Goal: Task Accomplishment & Management: Complete application form

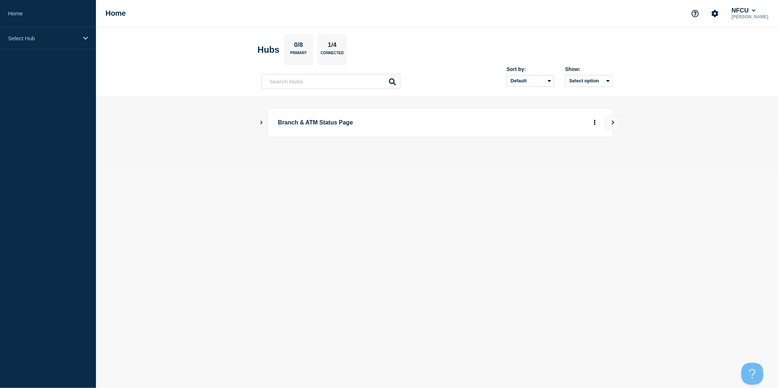
click at [261, 122] on icon "Show Connected Hubs" at bounding box center [261, 123] width 5 height 4
click at [534, 160] on button "Create incident" at bounding box center [524, 159] width 44 height 15
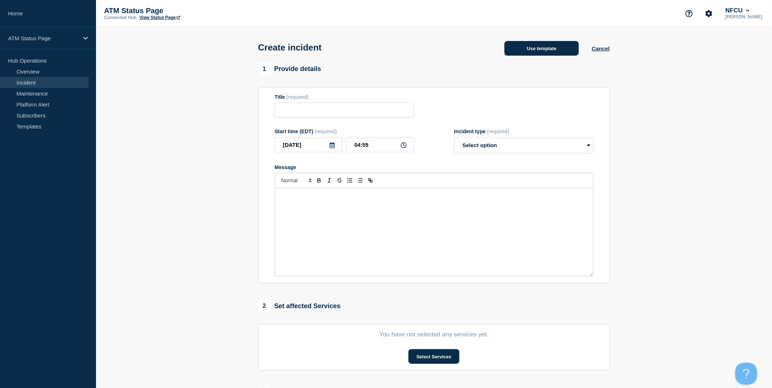
click at [560, 54] on button "Use template" at bounding box center [541, 48] width 74 height 15
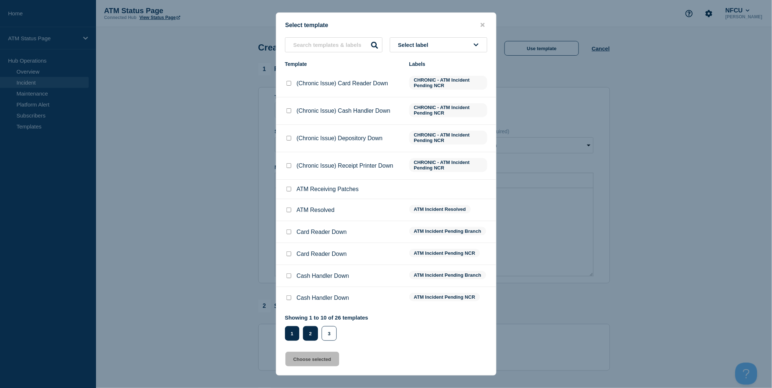
click at [313, 332] on button "2" at bounding box center [310, 333] width 15 height 15
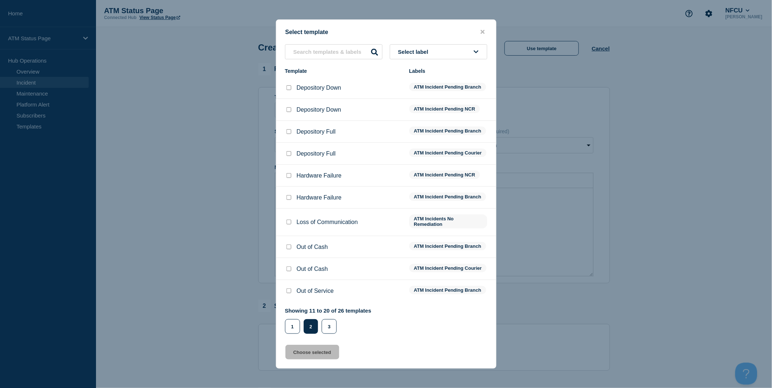
click at [289, 85] on input "Depository Down checkbox" at bounding box center [288, 87] width 5 height 5
checkbox input "true"
click at [325, 354] on button "Choose selected" at bounding box center [312, 352] width 54 height 15
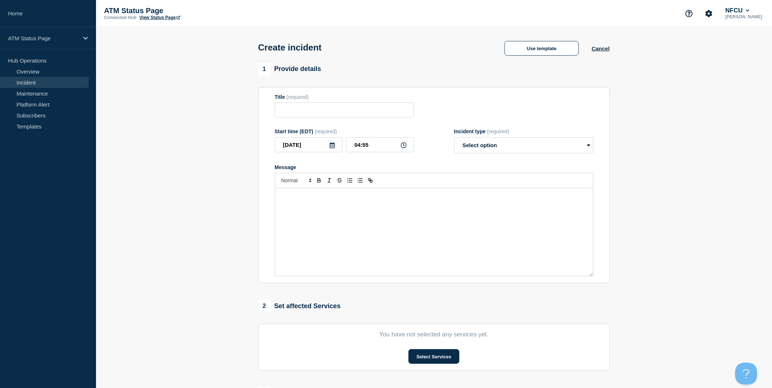
type input "Depository Down"
select select "identified"
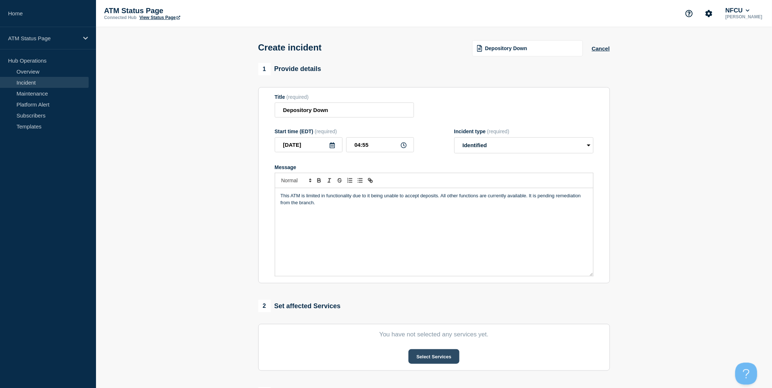
click at [435, 356] on button "Select Services" at bounding box center [433, 356] width 51 height 15
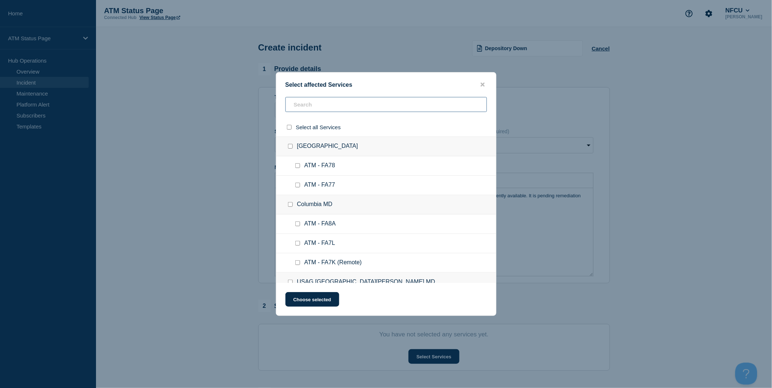
click at [370, 105] on input "text" at bounding box center [385, 104] width 201 height 15
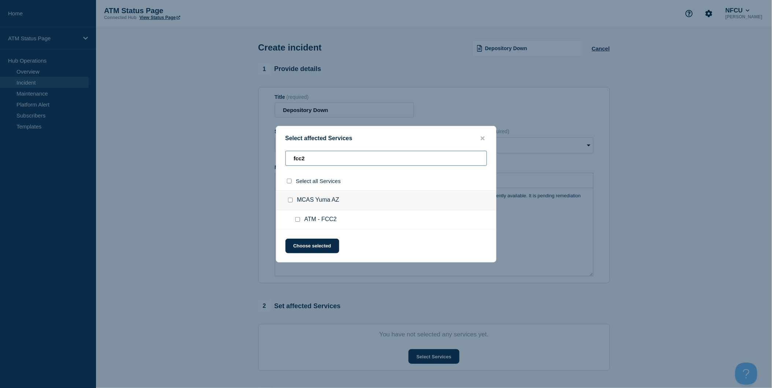
type input "fcc2"
click at [290, 180] on input "select all checkbox" at bounding box center [289, 181] width 5 height 5
checkbox input "true"
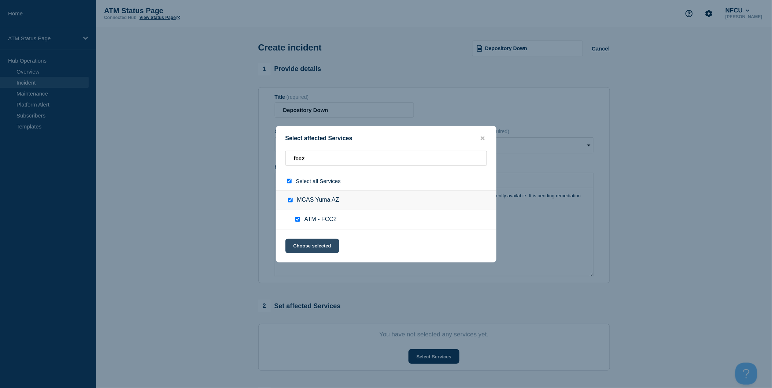
click at [310, 244] on button "Choose selected" at bounding box center [312, 246] width 54 height 15
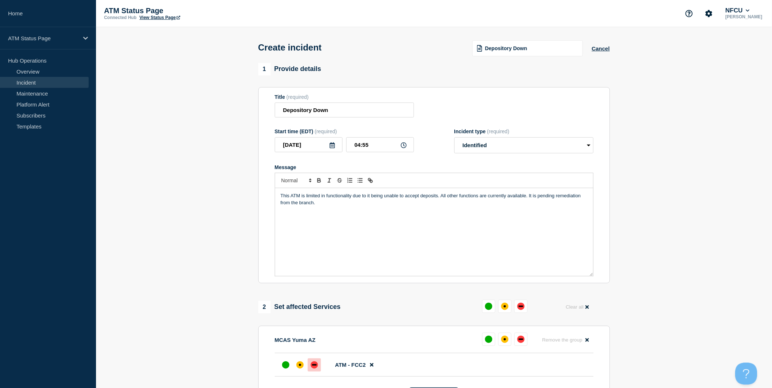
click at [315, 366] on div "down" at bounding box center [314, 364] width 4 height 1
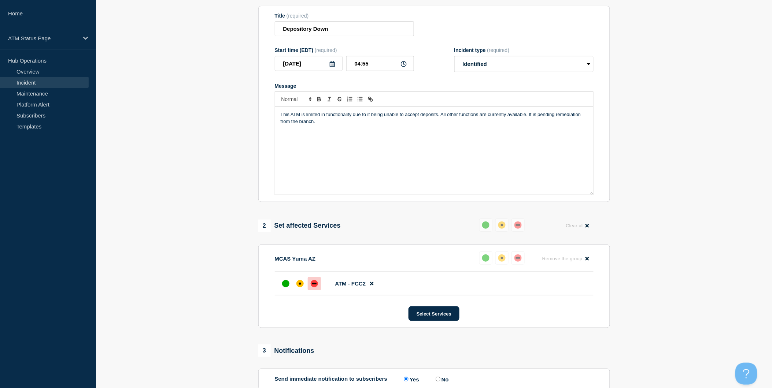
scroll to position [163, 0]
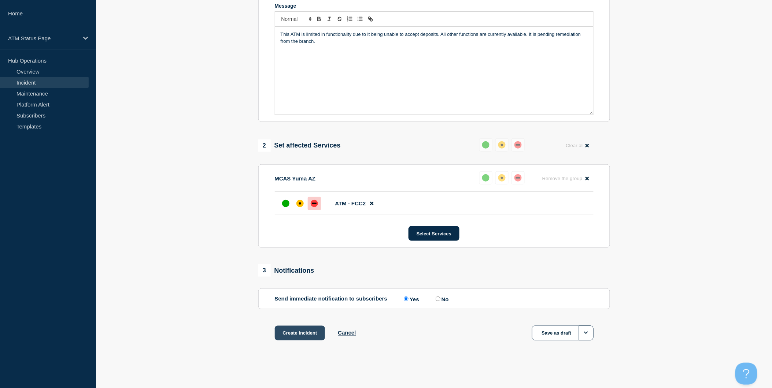
click at [317, 336] on button "Create incident" at bounding box center [300, 333] width 51 height 15
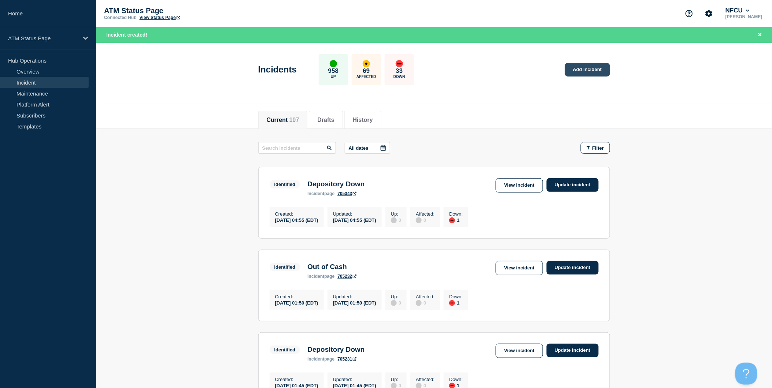
click at [595, 68] on link "Add incident" at bounding box center [587, 70] width 45 height 14
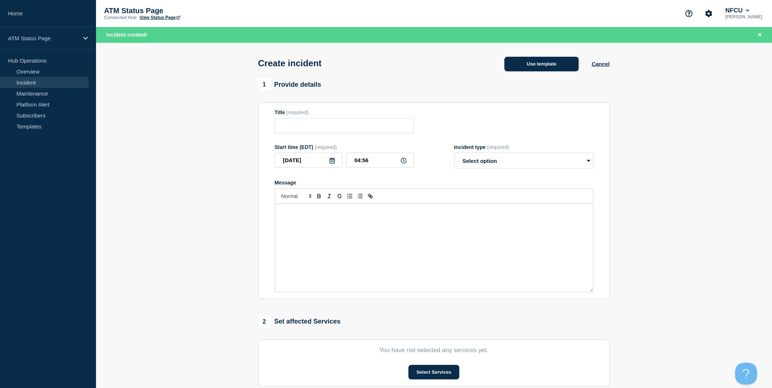
click at [566, 68] on button "Use template" at bounding box center [541, 64] width 74 height 15
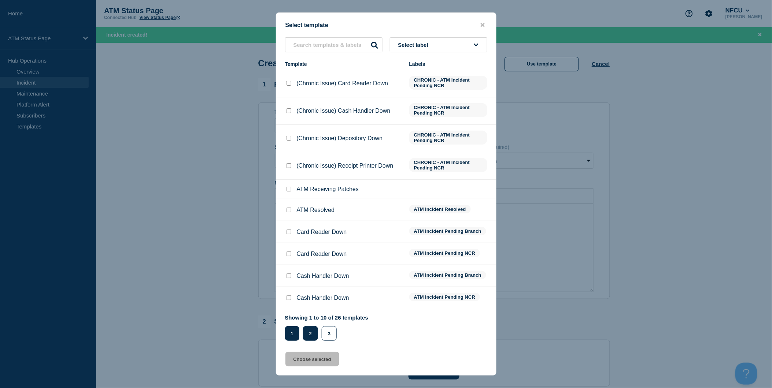
click at [316, 333] on button "2" at bounding box center [310, 333] width 15 height 15
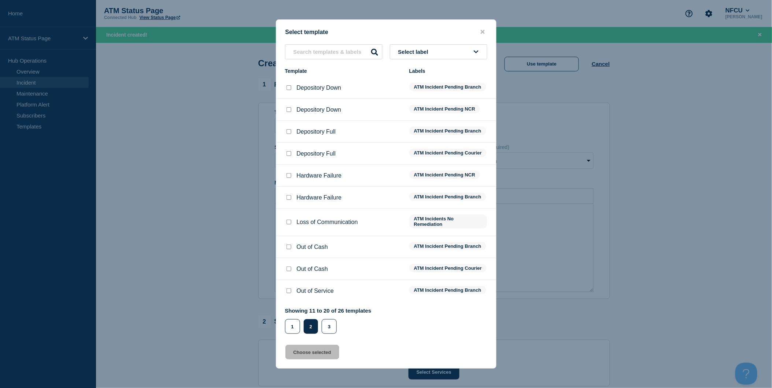
click at [289, 85] on input "Depository Down checkbox" at bounding box center [288, 87] width 5 height 5
checkbox input "true"
click at [329, 360] on button "Choose selected" at bounding box center [312, 352] width 54 height 15
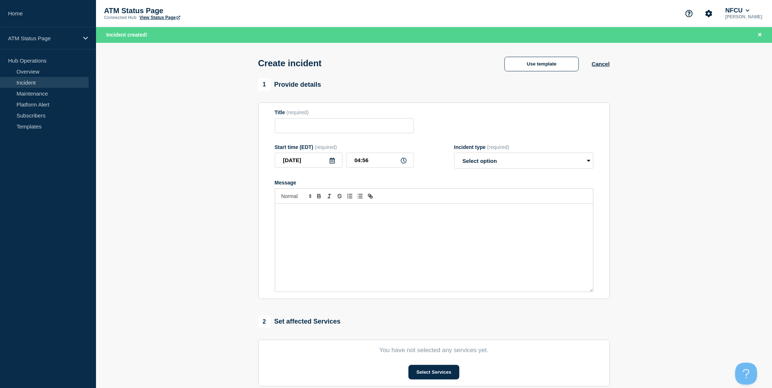
type input "Depository Down"
select select "identified"
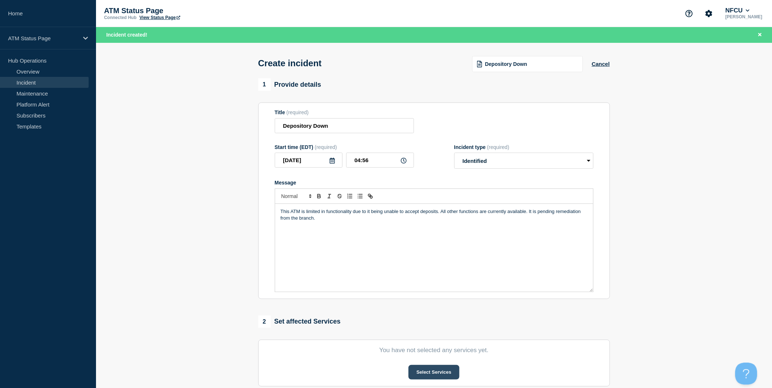
click at [423, 371] on button "Select Services" at bounding box center [433, 372] width 51 height 15
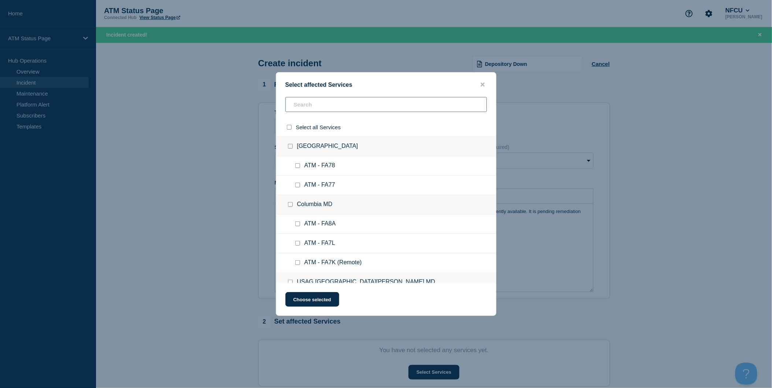
click at [390, 111] on input "text" at bounding box center [385, 104] width 201 height 15
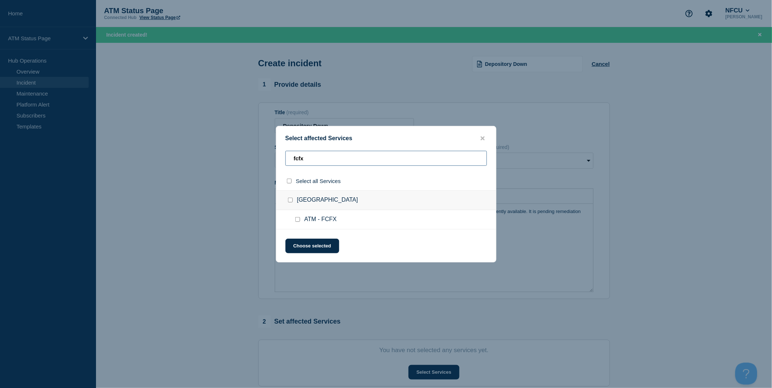
type input "fcfx"
click at [291, 180] on input "select all checkbox" at bounding box center [289, 181] width 5 height 5
checkbox input "true"
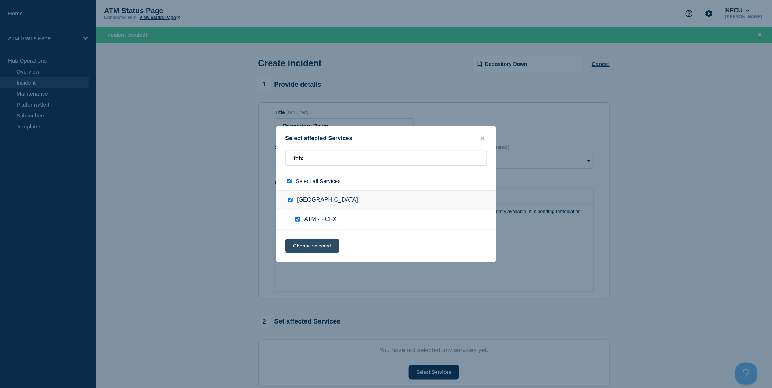
click at [320, 242] on button "Choose selected" at bounding box center [312, 246] width 54 height 15
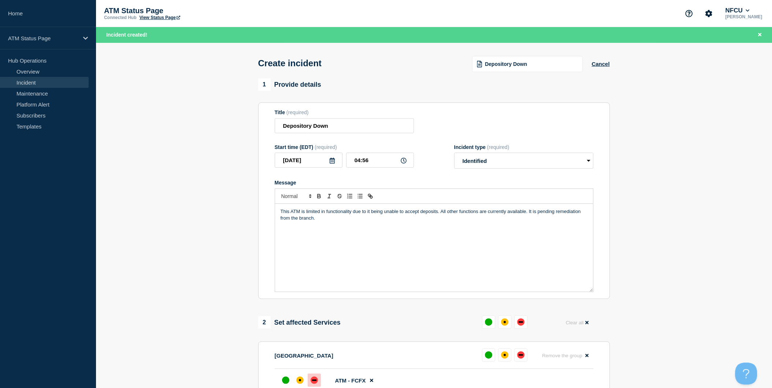
click at [314, 384] on div "down" at bounding box center [314, 380] width 7 height 7
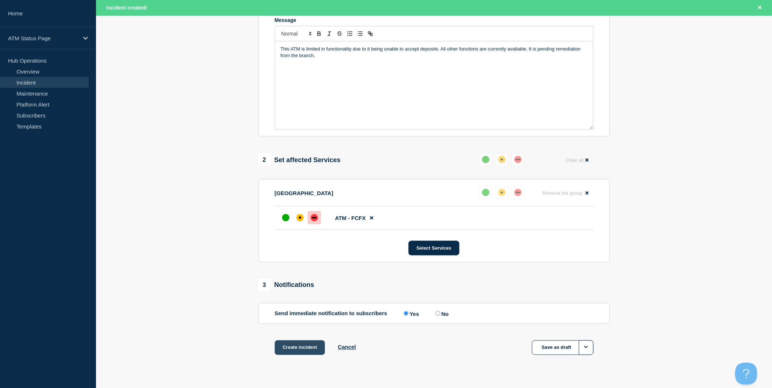
click at [314, 352] on button "Create incident" at bounding box center [300, 348] width 51 height 15
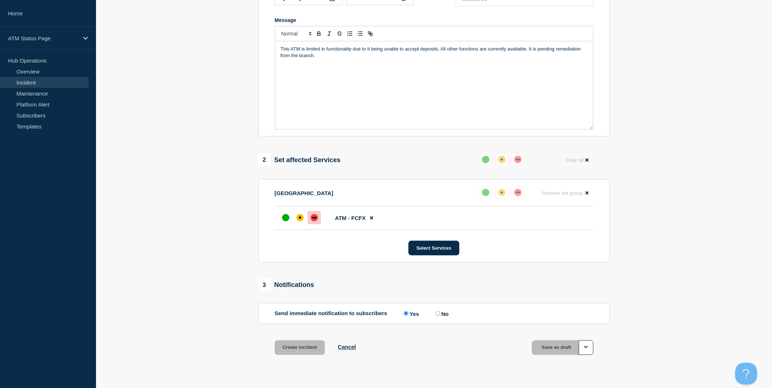
scroll to position [147, 0]
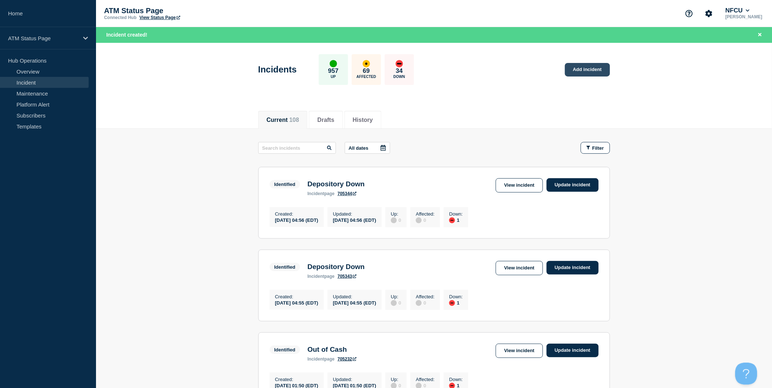
click at [587, 70] on link "Add incident" at bounding box center [587, 70] width 45 height 14
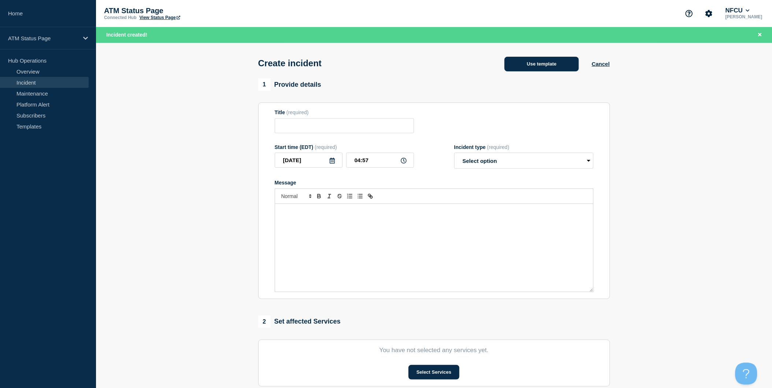
click at [559, 66] on button "Use template" at bounding box center [541, 64] width 74 height 15
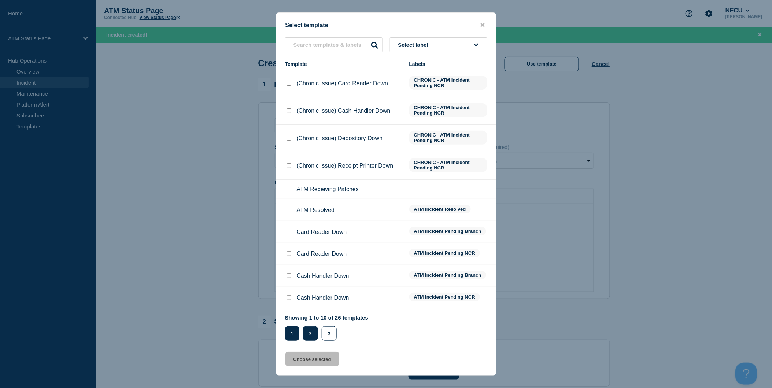
click at [309, 335] on button "2" at bounding box center [310, 333] width 15 height 15
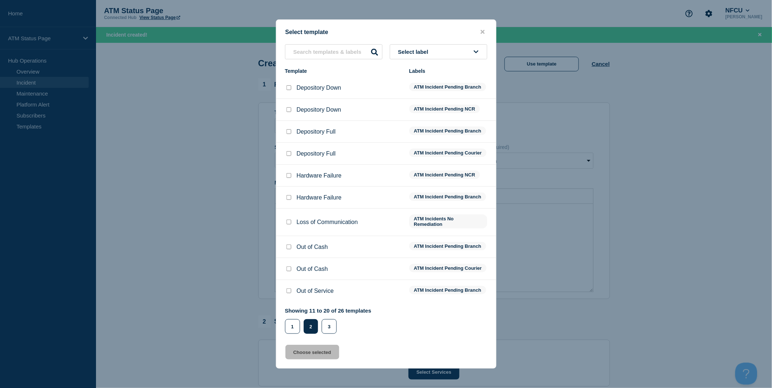
click at [290, 86] on input "Depository Down checkbox" at bounding box center [288, 87] width 5 height 5
checkbox input "true"
click at [334, 359] on button "Choose selected" at bounding box center [312, 352] width 54 height 15
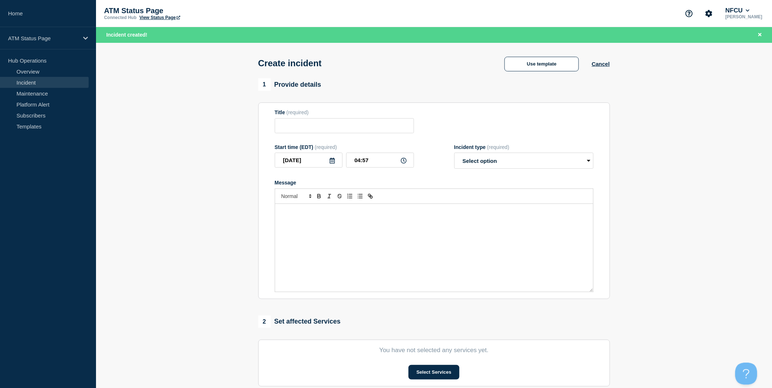
type input "Depository Down"
select select "identified"
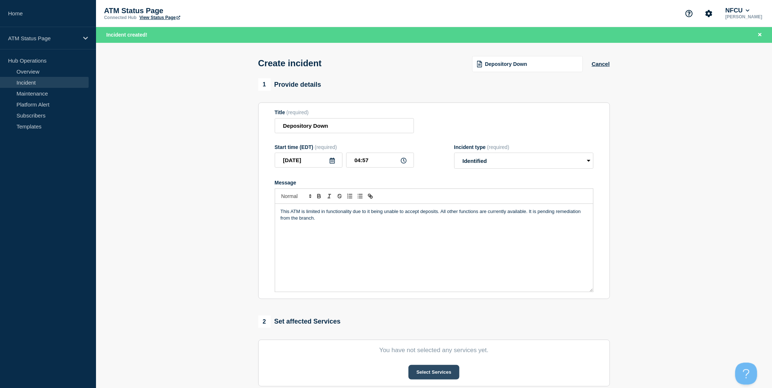
click at [427, 372] on button "Select Services" at bounding box center [433, 372] width 51 height 15
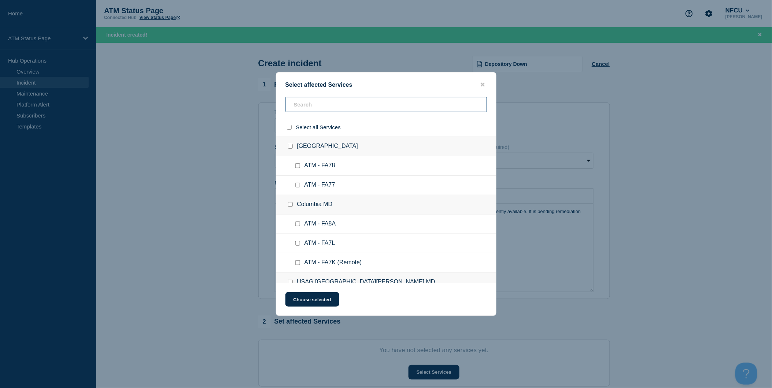
click at [389, 105] on input "text" at bounding box center [385, 104] width 201 height 15
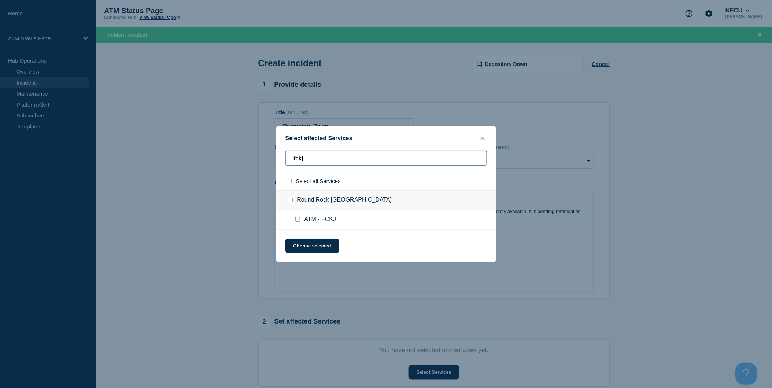
type input "fckj"
click at [289, 180] on input "select all checkbox" at bounding box center [289, 181] width 5 height 5
checkbox input "true"
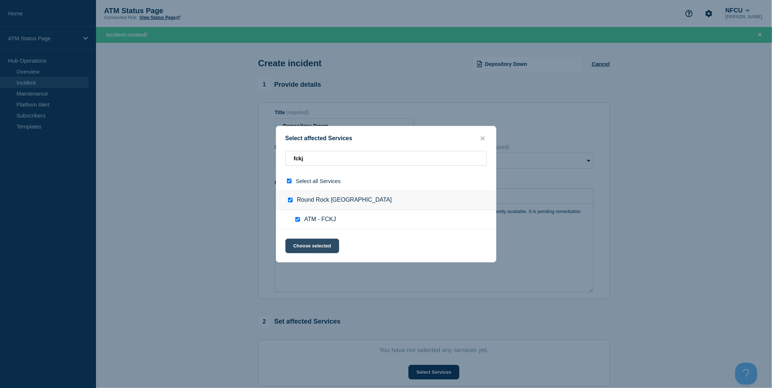
click at [312, 248] on button "Choose selected" at bounding box center [312, 246] width 54 height 15
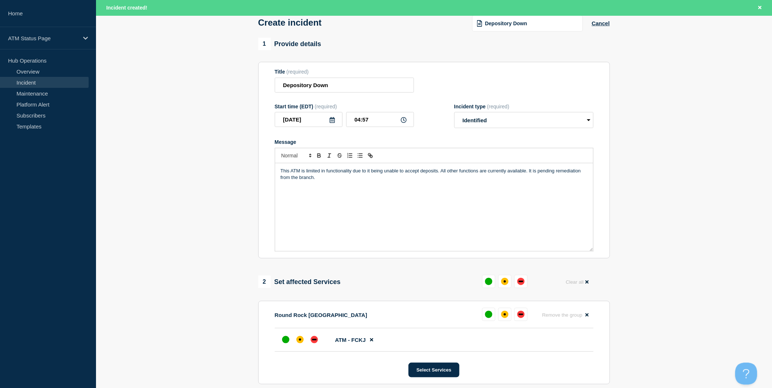
scroll to position [122, 0]
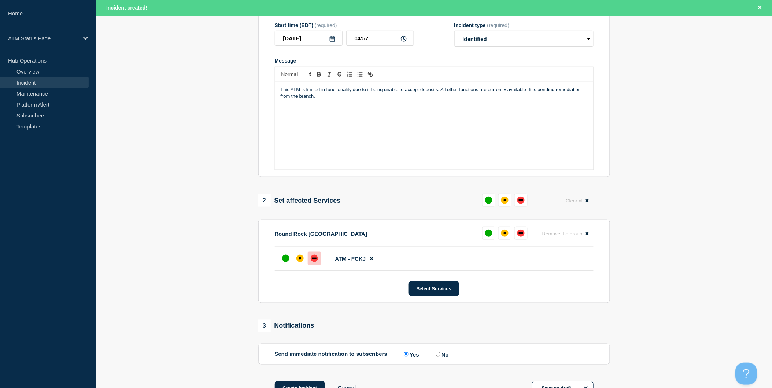
click at [315, 262] on div "down" at bounding box center [314, 258] width 7 height 7
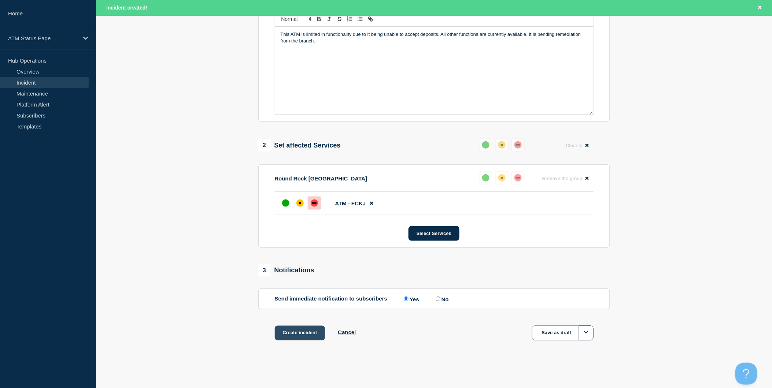
click at [307, 330] on button "Create incident" at bounding box center [300, 333] width 51 height 15
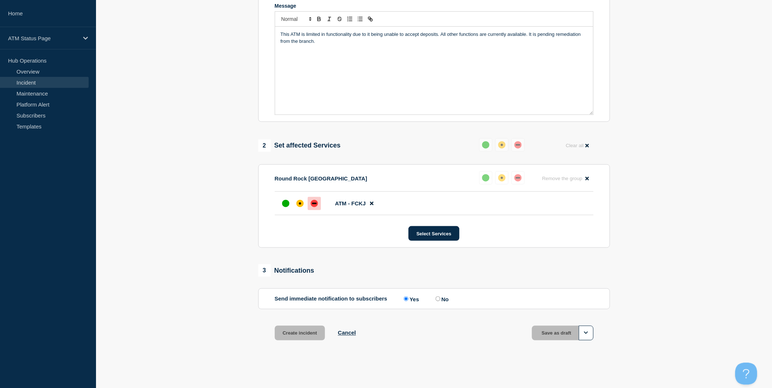
scroll to position [164, 0]
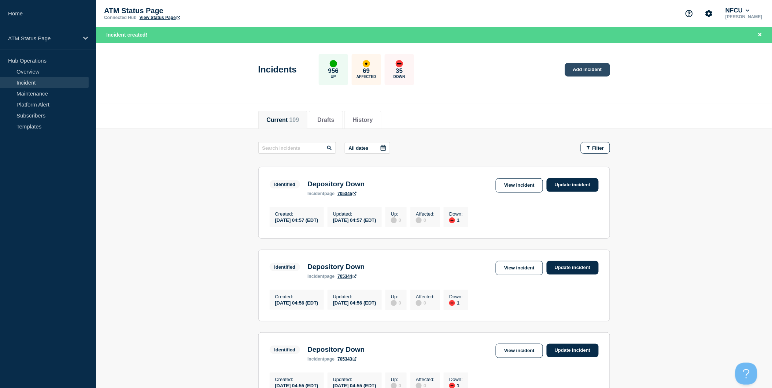
click at [582, 72] on link "Add incident" at bounding box center [587, 70] width 45 height 14
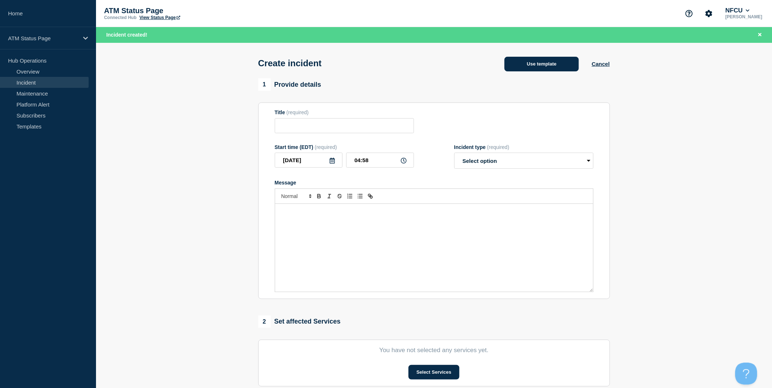
click at [551, 69] on button "Use template" at bounding box center [541, 64] width 74 height 15
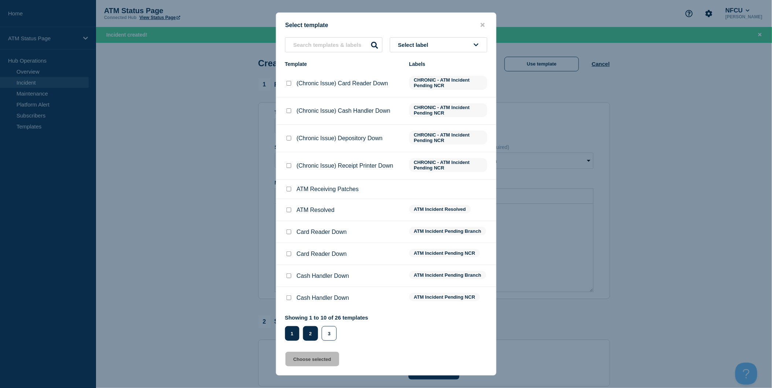
click at [313, 330] on button "2" at bounding box center [310, 333] width 15 height 15
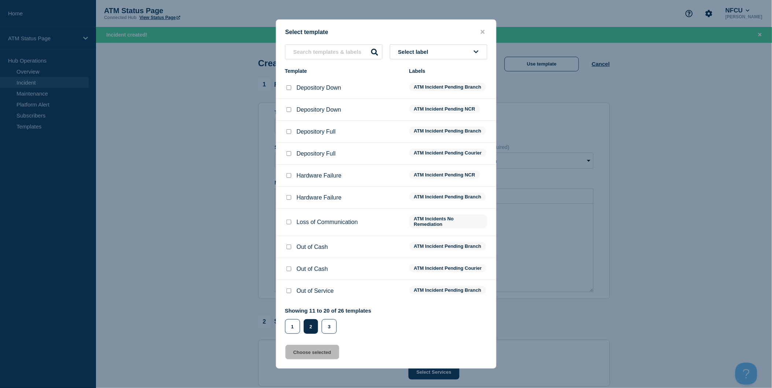
click at [289, 85] on input "Depository Down checkbox" at bounding box center [288, 87] width 5 height 5
checkbox input "true"
click at [326, 356] on button "Choose selected" at bounding box center [312, 352] width 54 height 15
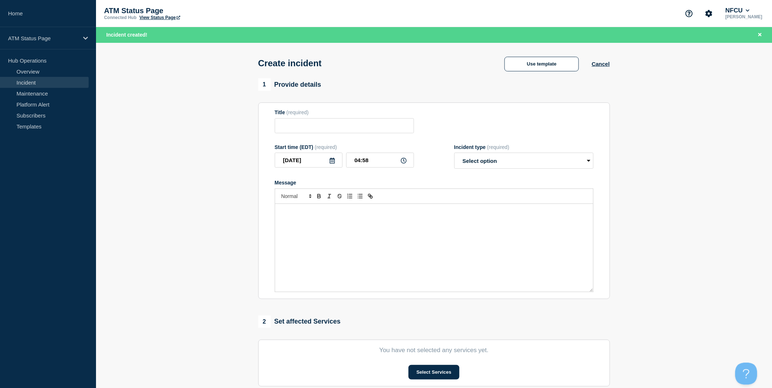
type input "Depository Down"
select select "identified"
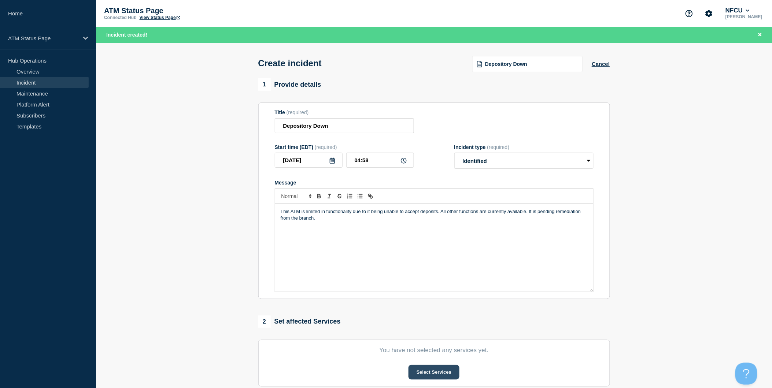
click at [432, 370] on button "Select Services" at bounding box center [433, 372] width 51 height 15
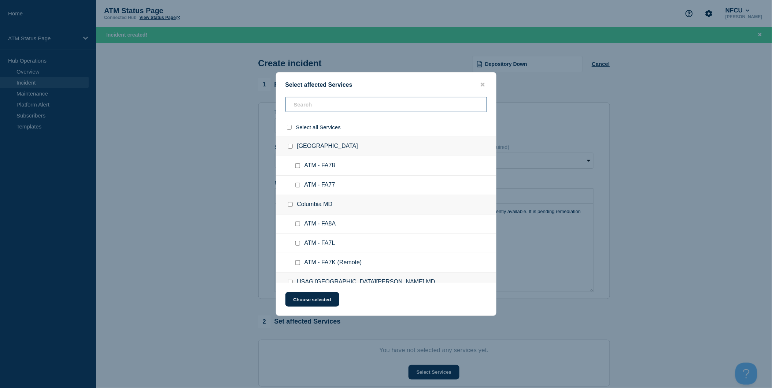
click at [379, 105] on input "text" at bounding box center [385, 104] width 201 height 15
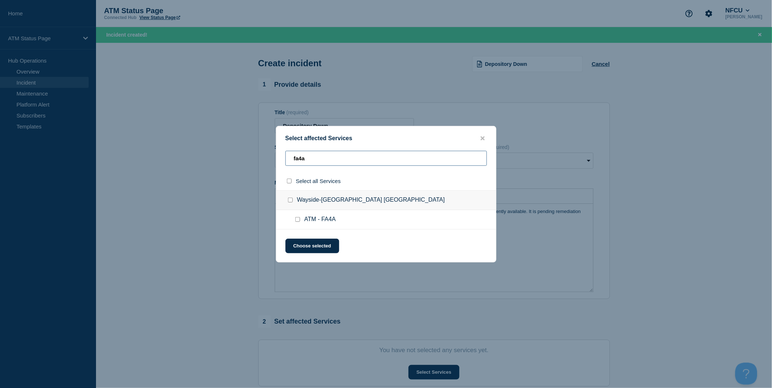
type input "fa4a"
click at [291, 184] on input "select all checkbox" at bounding box center [289, 181] width 5 height 5
checkbox input "true"
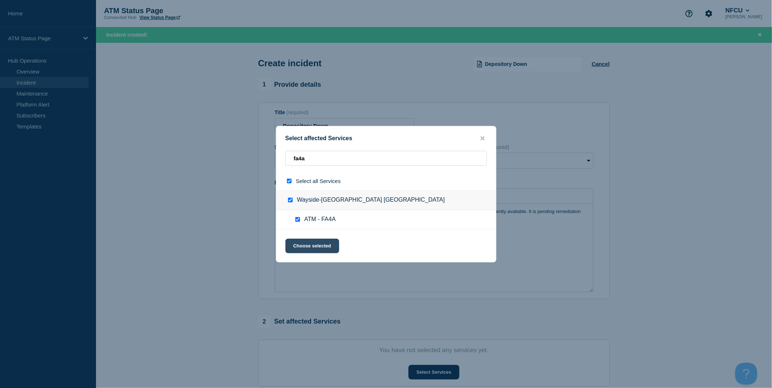
click at [320, 253] on button "Choose selected" at bounding box center [312, 246] width 54 height 15
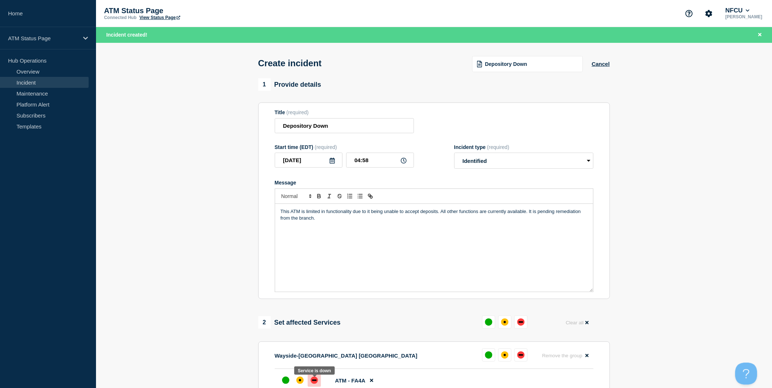
click at [314, 384] on div "down" at bounding box center [314, 380] width 7 height 7
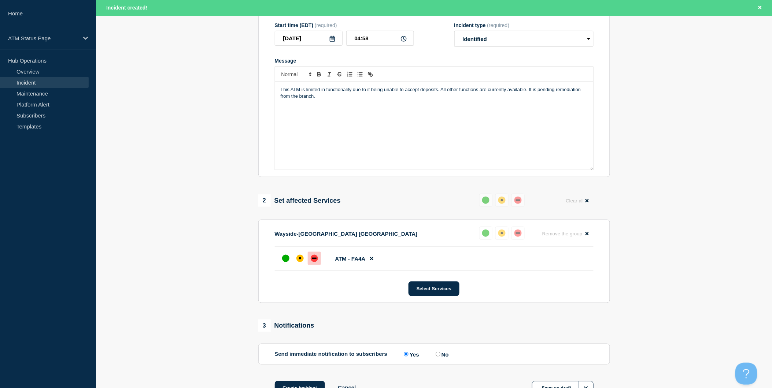
scroll to position [180, 0]
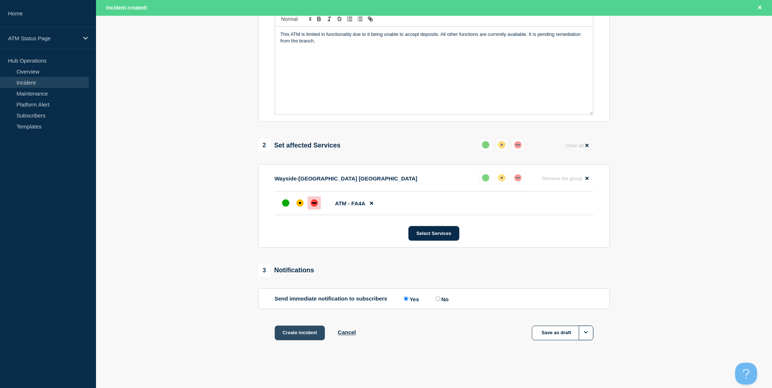
click at [287, 340] on button "Create incident" at bounding box center [300, 333] width 51 height 15
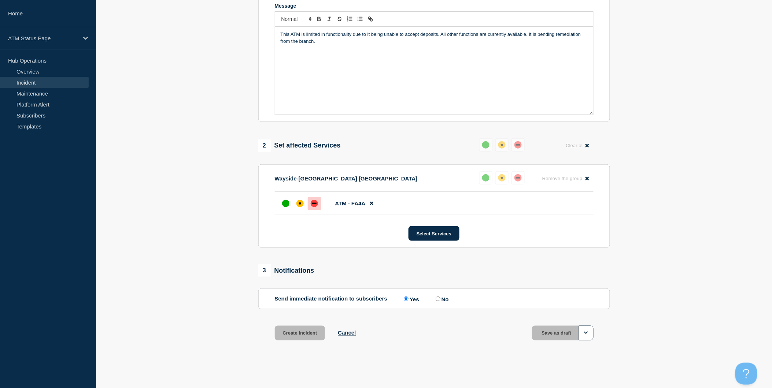
scroll to position [164, 0]
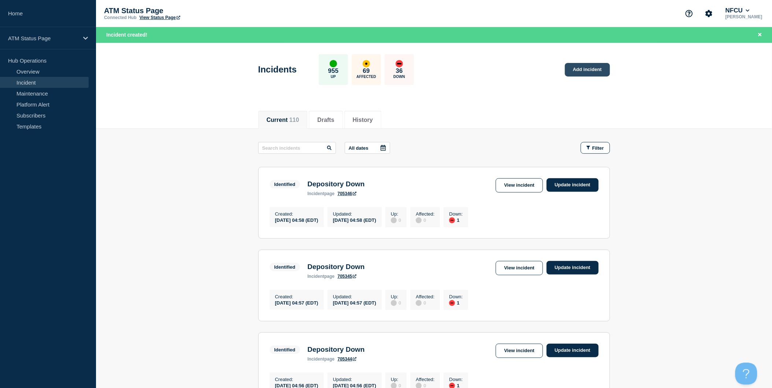
click at [574, 73] on link "Add incident" at bounding box center [587, 70] width 45 height 14
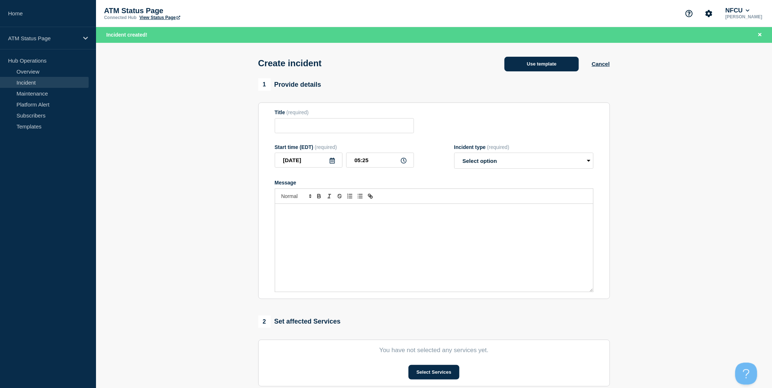
click at [556, 66] on button "Use template" at bounding box center [541, 64] width 74 height 15
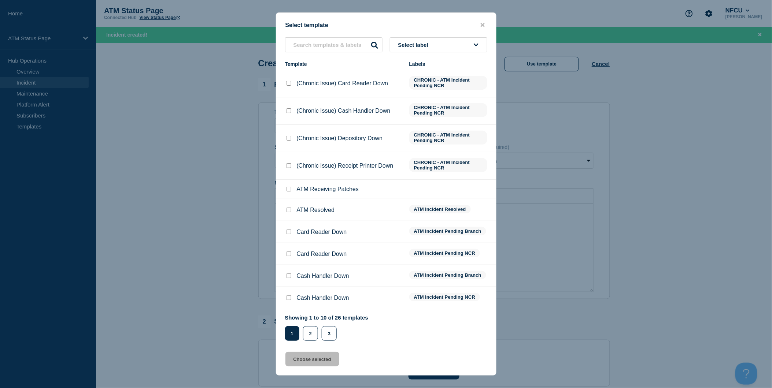
click at [288, 232] on input "Card Reader Down checkbox" at bounding box center [288, 232] width 5 height 5
checkbox input "true"
click at [313, 359] on button "Choose selected" at bounding box center [312, 359] width 54 height 15
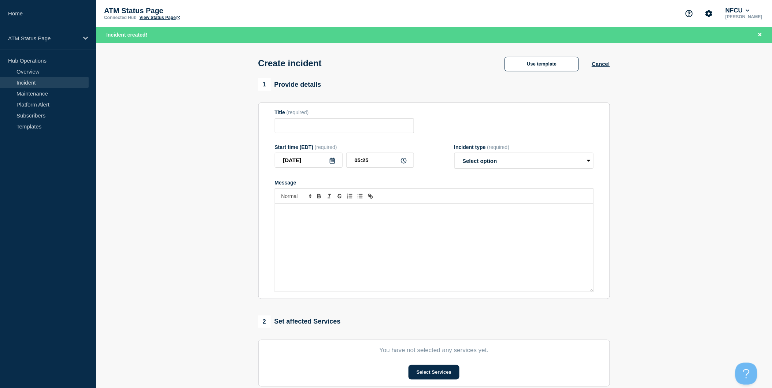
type input "Card Reader Down"
select select "identified"
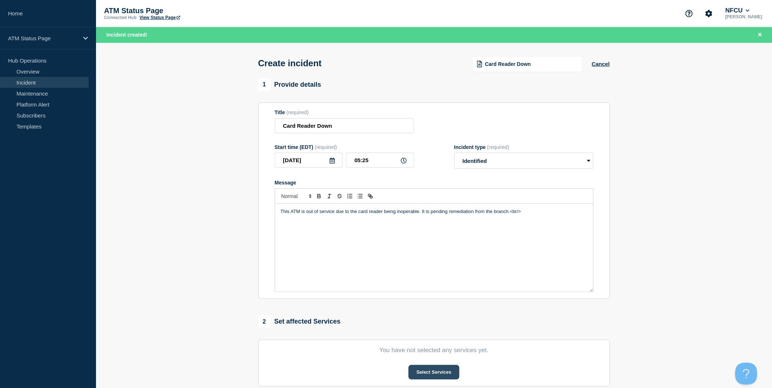
click at [440, 377] on button "Select Services" at bounding box center [433, 372] width 51 height 15
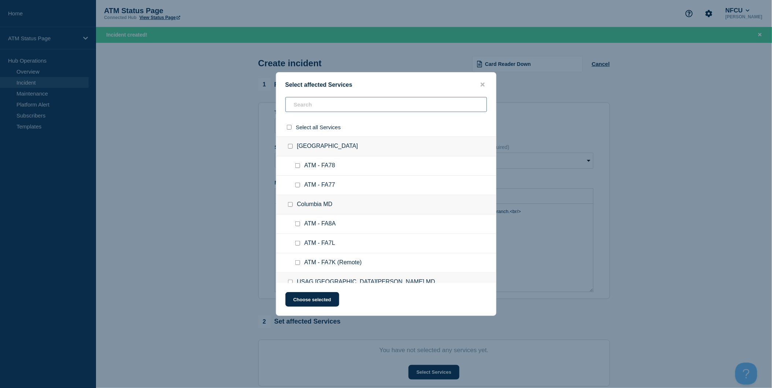
click at [349, 108] on input "text" at bounding box center [385, 104] width 201 height 15
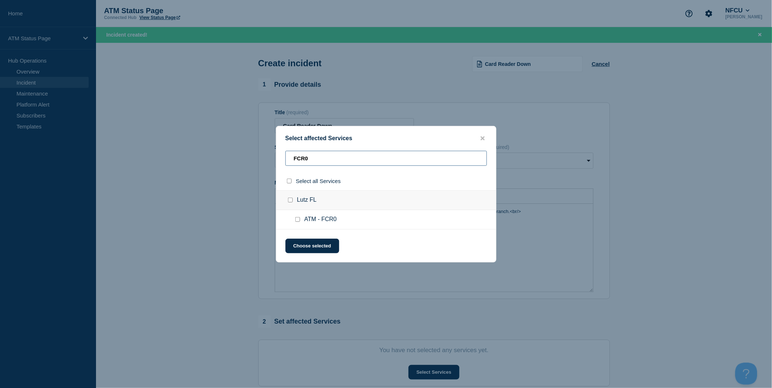
type input "FCR0"
click at [288, 184] on input "select all checkbox" at bounding box center [289, 181] width 5 height 5
checkbox input "true"
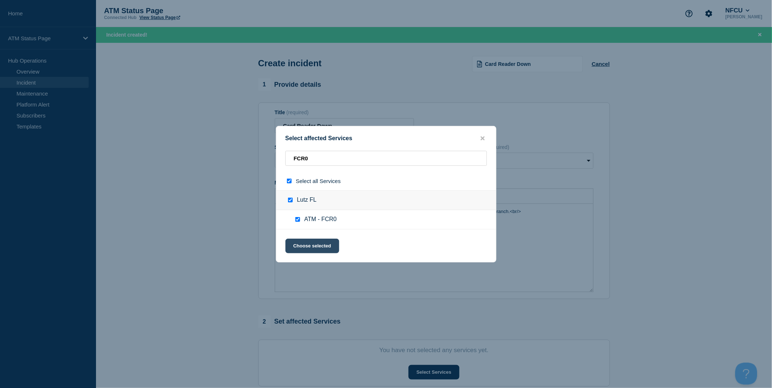
click at [305, 244] on button "Choose selected" at bounding box center [312, 246] width 54 height 15
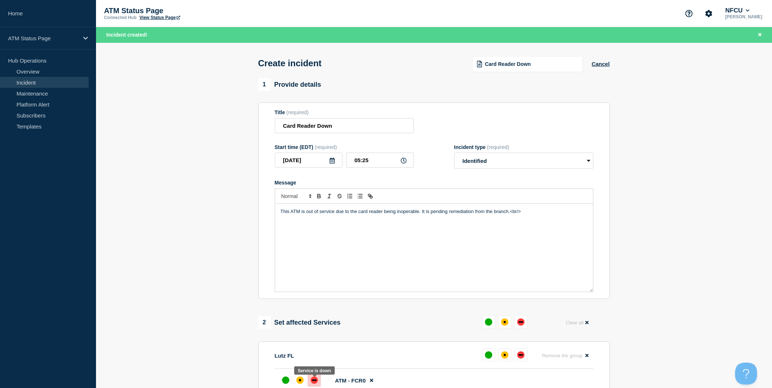
click at [316, 381] on div "down" at bounding box center [314, 380] width 4 height 1
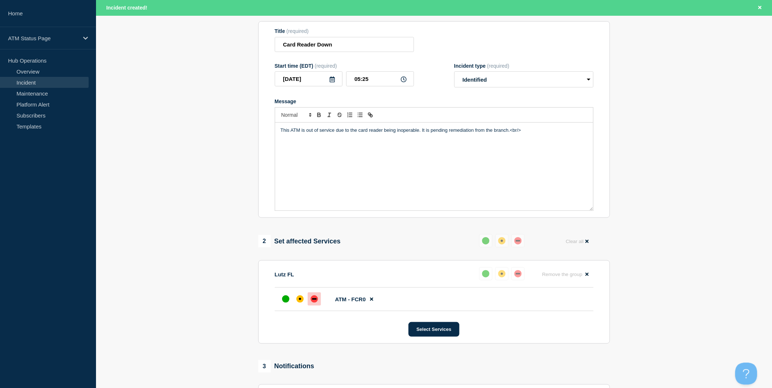
scroll to position [163, 0]
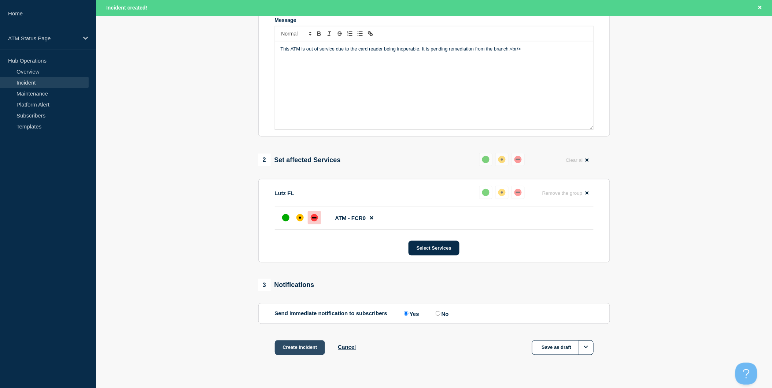
click at [312, 350] on button "Create incident" at bounding box center [300, 348] width 51 height 15
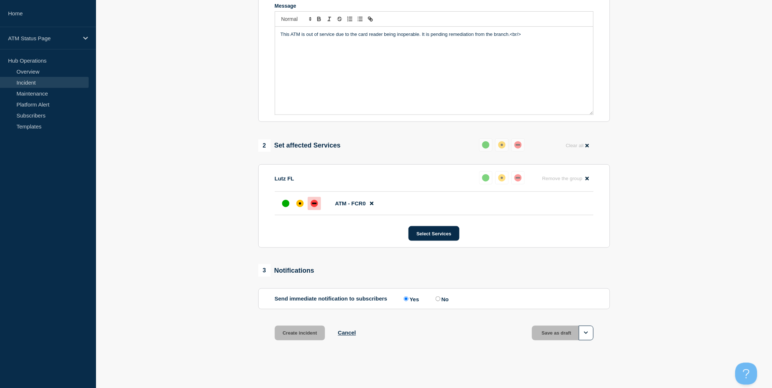
scroll to position [147, 0]
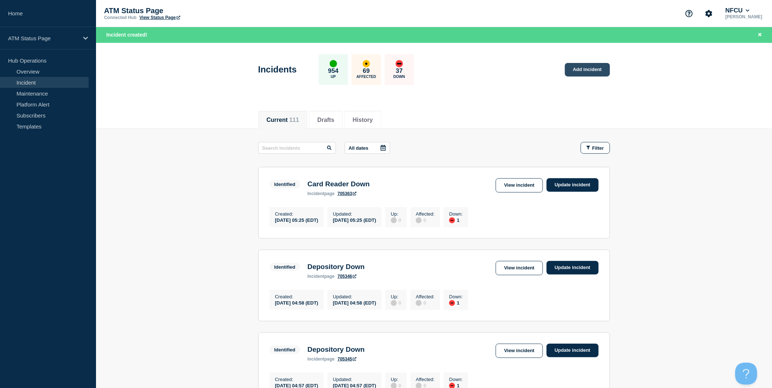
click at [589, 71] on link "Add incident" at bounding box center [587, 70] width 45 height 14
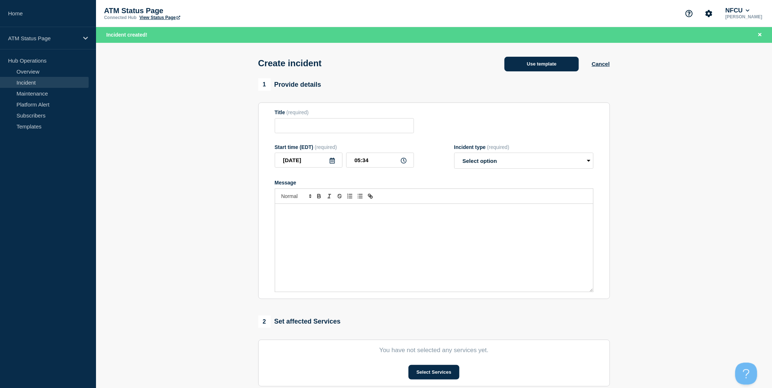
click at [555, 63] on button "Use template" at bounding box center [541, 64] width 74 height 15
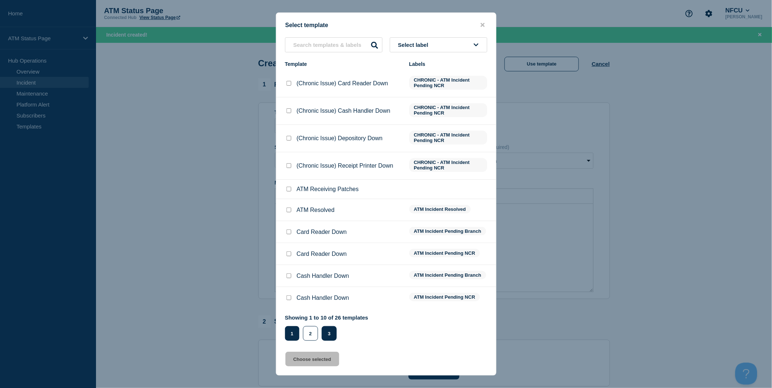
click at [328, 333] on button "3" at bounding box center [329, 333] width 15 height 15
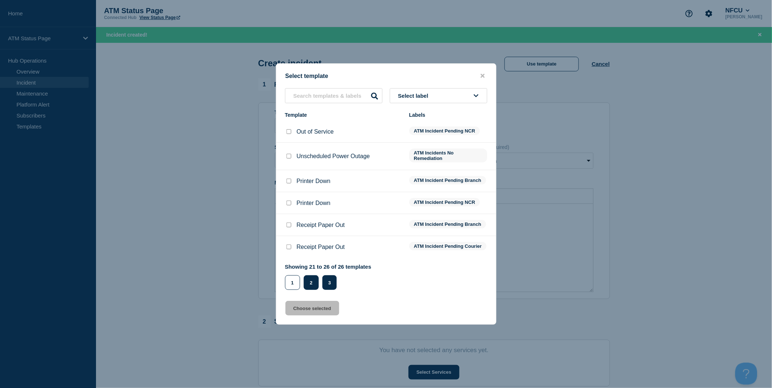
click at [316, 289] on button "2" at bounding box center [311, 282] width 15 height 15
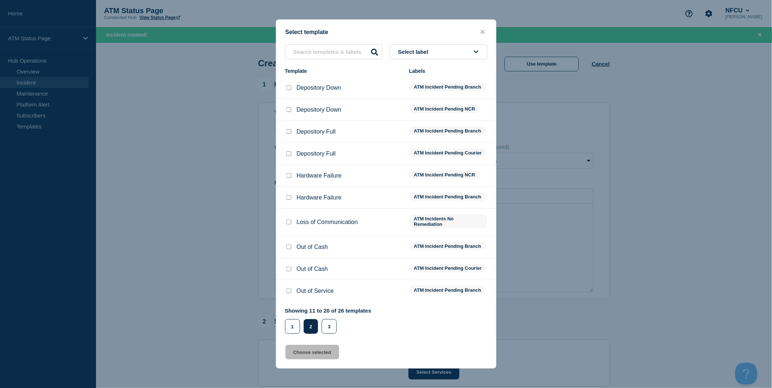
scroll to position [41, 0]
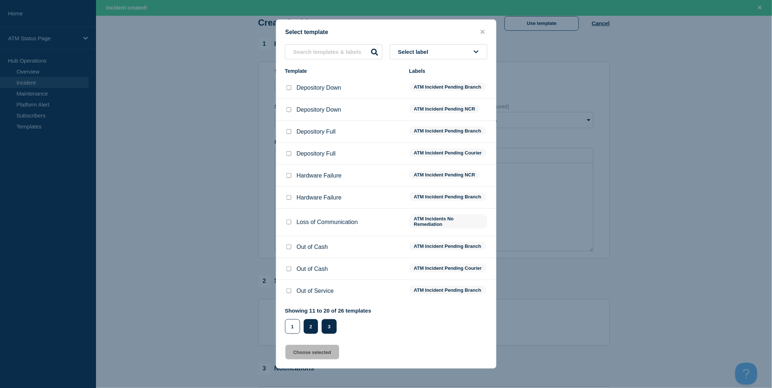
click at [329, 334] on button "3" at bounding box center [329, 326] width 15 height 15
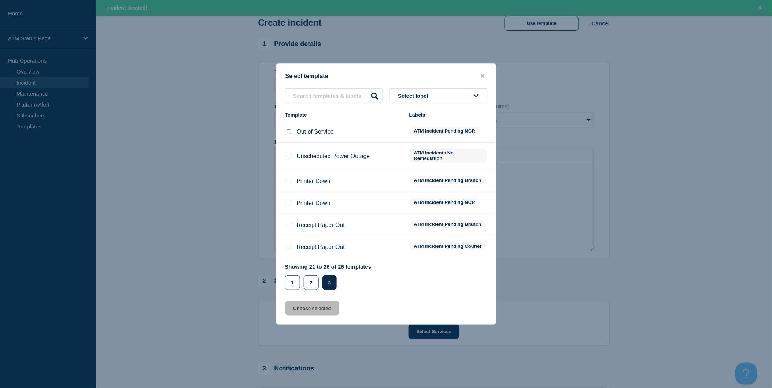
click at [485, 73] on button "close button" at bounding box center [482, 76] width 8 height 7
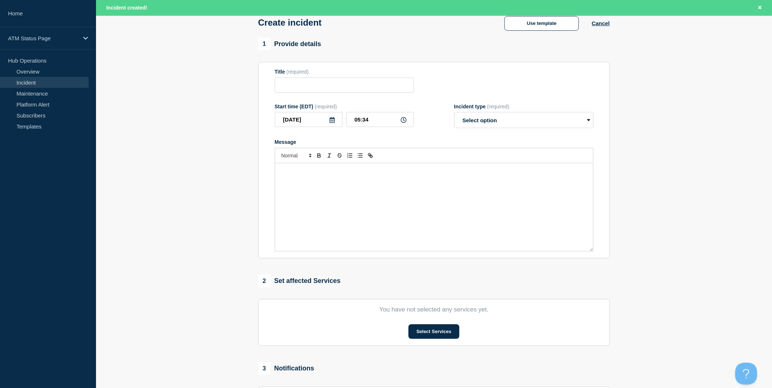
scroll to position [0, 0]
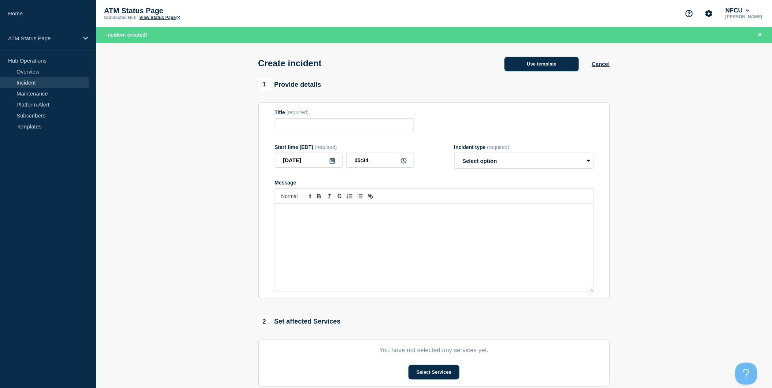
click at [544, 68] on button "Use template" at bounding box center [541, 64] width 74 height 15
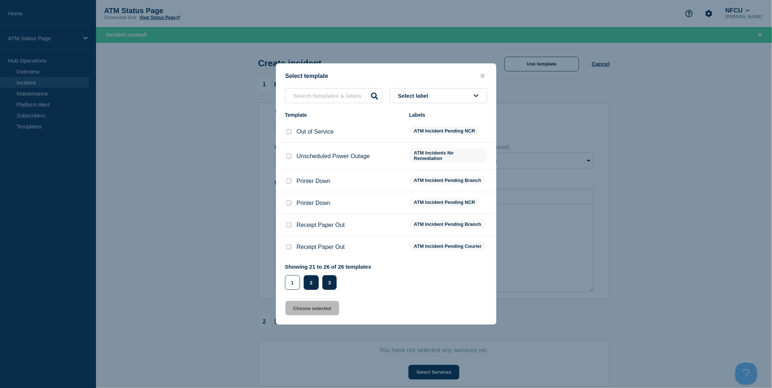
click at [310, 285] on button "2" at bounding box center [311, 282] width 15 height 15
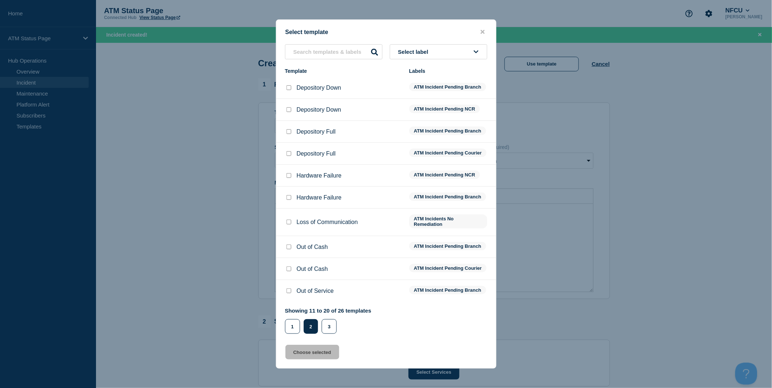
click at [288, 223] on input "Loss of Communication checkbox" at bounding box center [288, 222] width 5 height 5
checkbox input "true"
click at [313, 357] on button "Choose selected" at bounding box center [312, 352] width 54 height 15
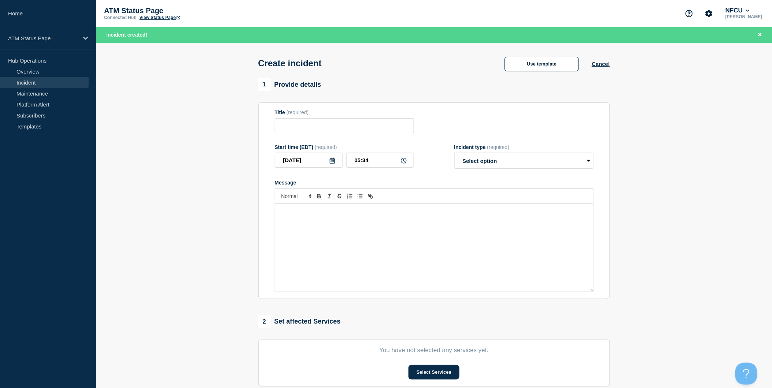
type input "Loss of Communication"
select select "identified"
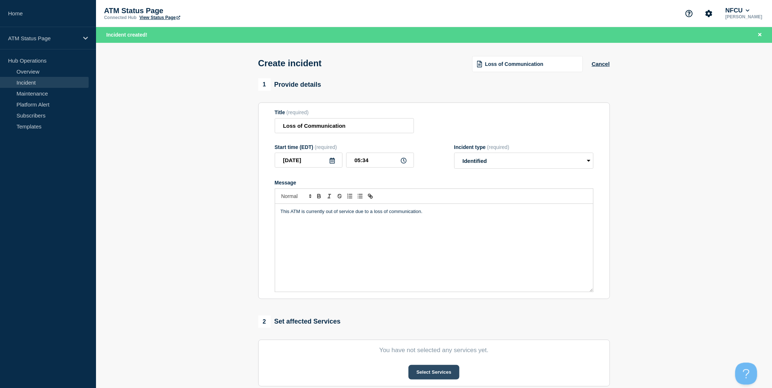
click at [442, 375] on button "Select Services" at bounding box center [433, 372] width 51 height 15
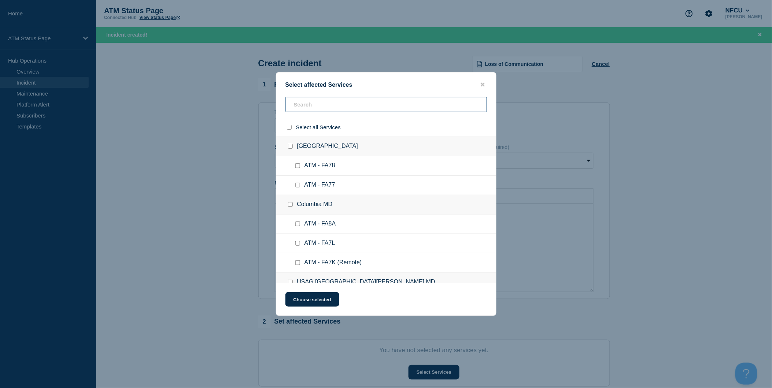
click at [359, 107] on input "text" at bounding box center [385, 104] width 201 height 15
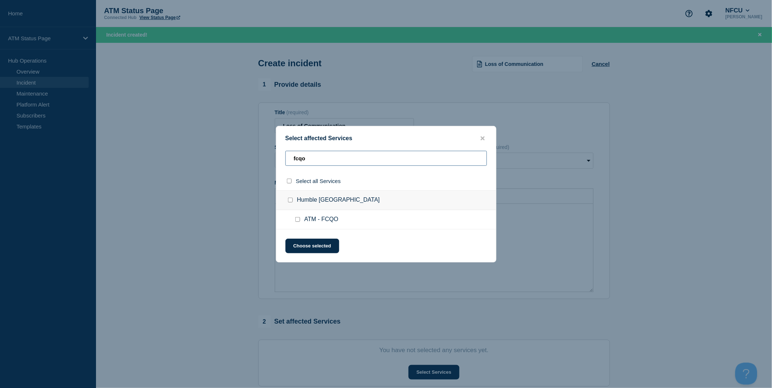
type input "fcqo"
click at [290, 180] on input "select all checkbox" at bounding box center [289, 181] width 5 height 5
checkbox input "true"
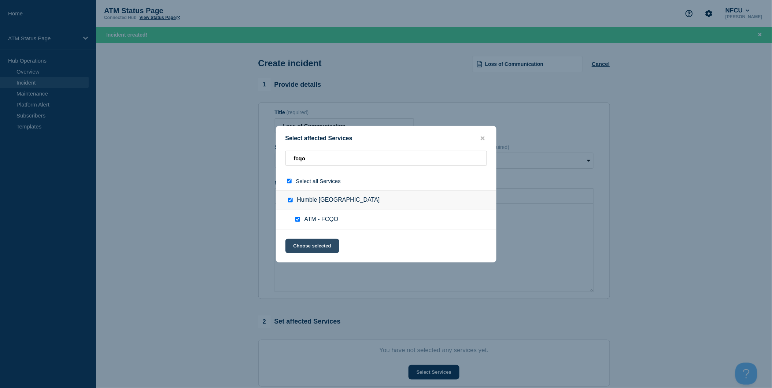
click at [318, 245] on button "Choose selected" at bounding box center [312, 246] width 54 height 15
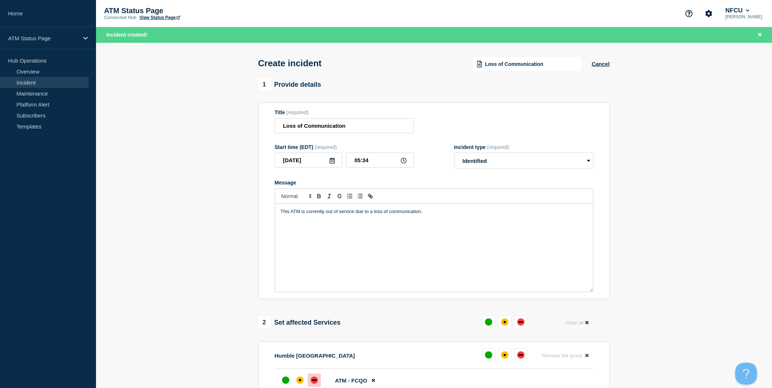
click at [312, 379] on div at bounding box center [314, 380] width 13 height 13
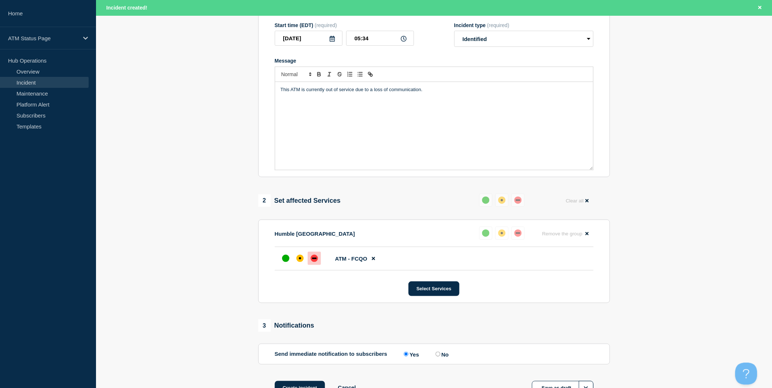
scroll to position [180, 0]
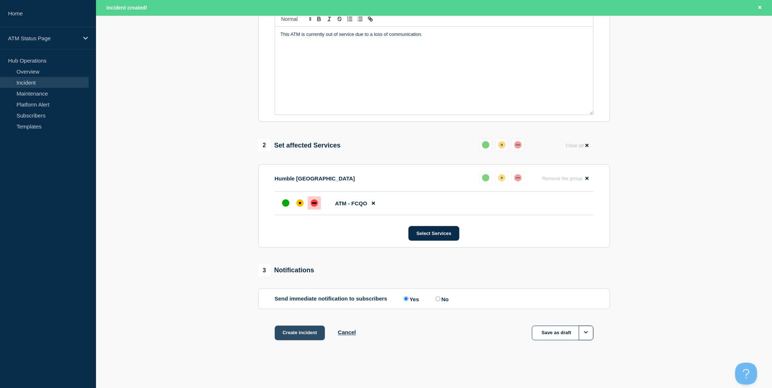
click at [312, 335] on button "Create incident" at bounding box center [300, 333] width 51 height 15
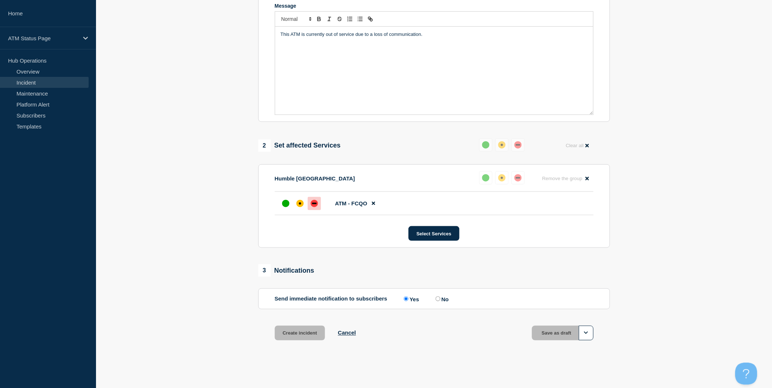
scroll to position [164, 0]
